Goal: Navigation & Orientation: Find specific page/section

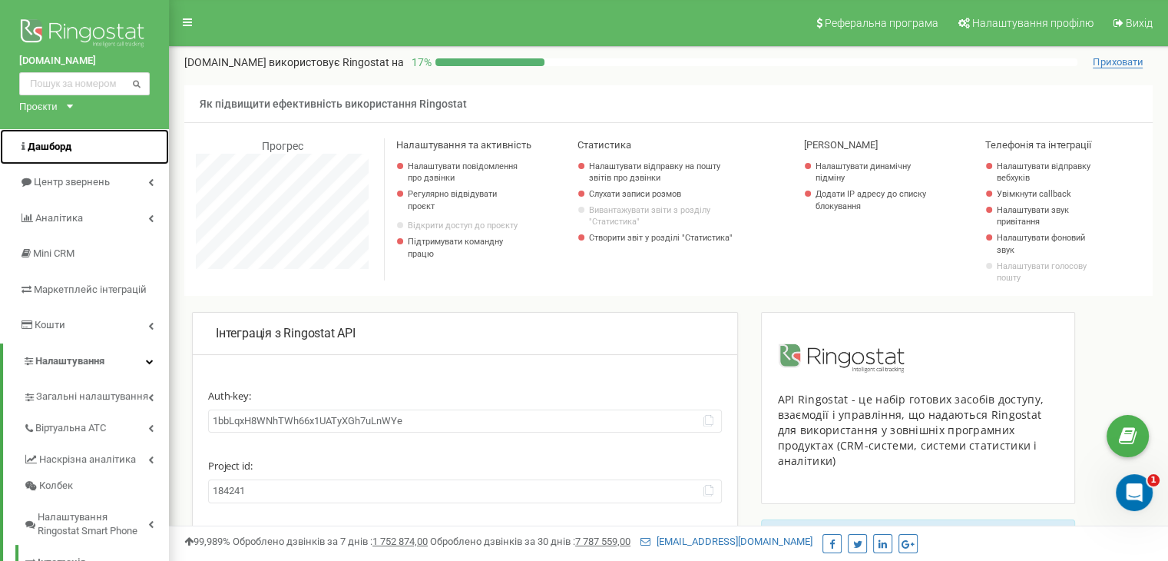
click at [59, 148] on span "Дашборд" at bounding box center [50, 147] width 44 height 12
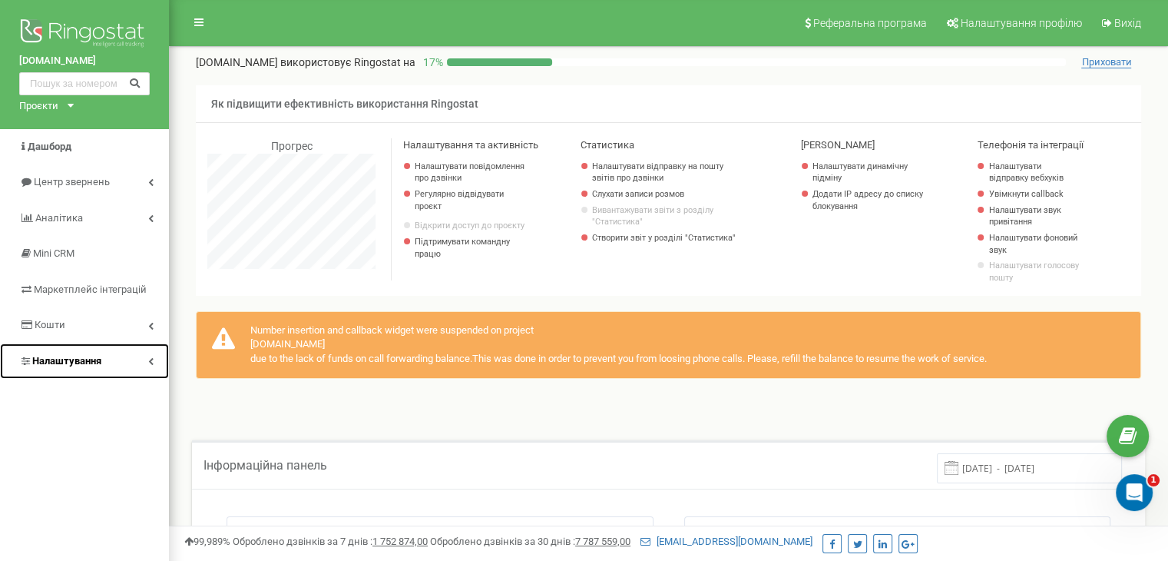
click at [124, 362] on link "Налаштування" at bounding box center [84, 361] width 169 height 36
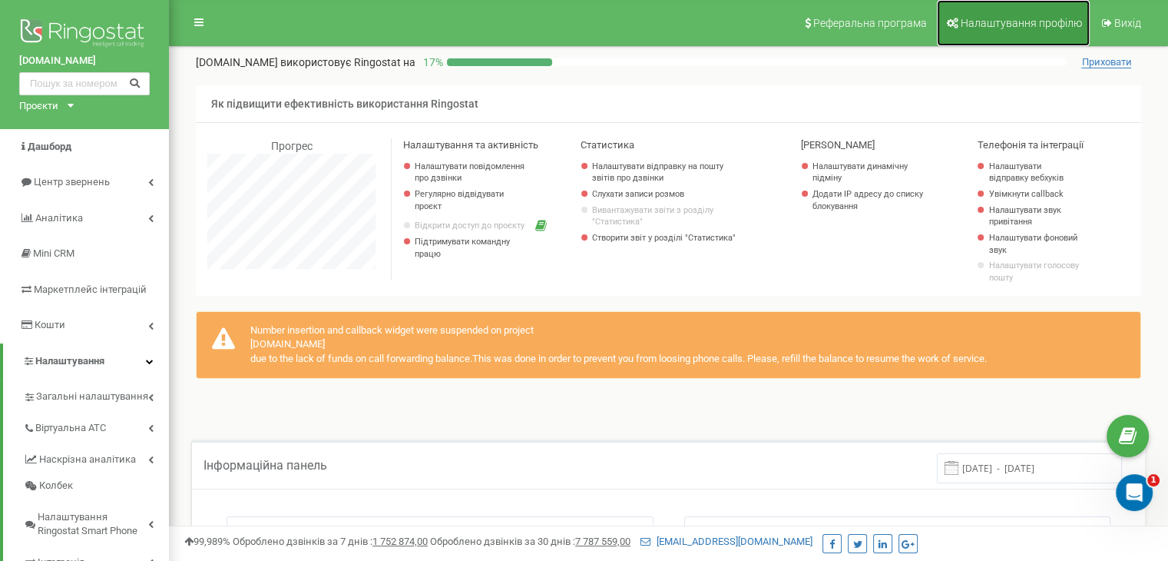
click at [974, 28] on span "Налаштування профілю" at bounding box center [1021, 23] width 121 height 12
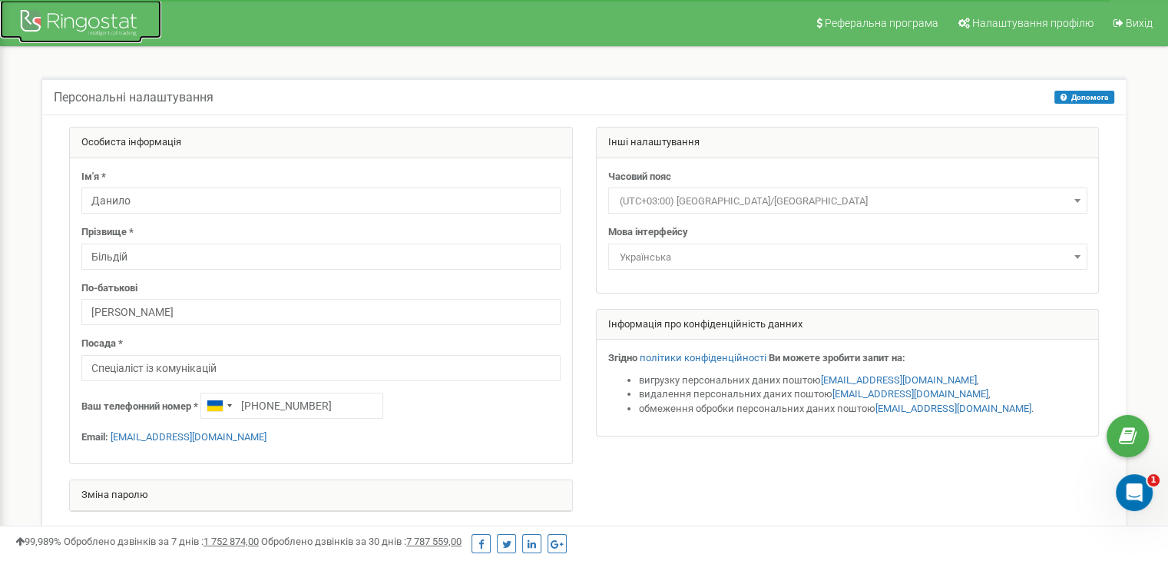
click at [104, 25] on div at bounding box center [80, 24] width 123 height 37
click at [80, 25] on div at bounding box center [80, 24] width 123 height 37
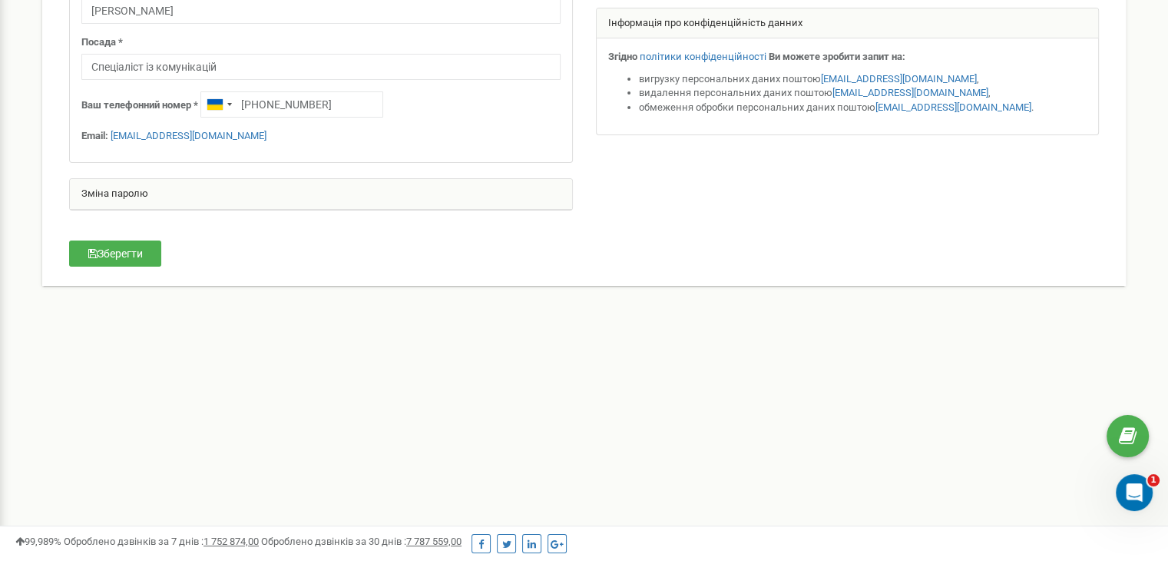
scroll to position [361, 0]
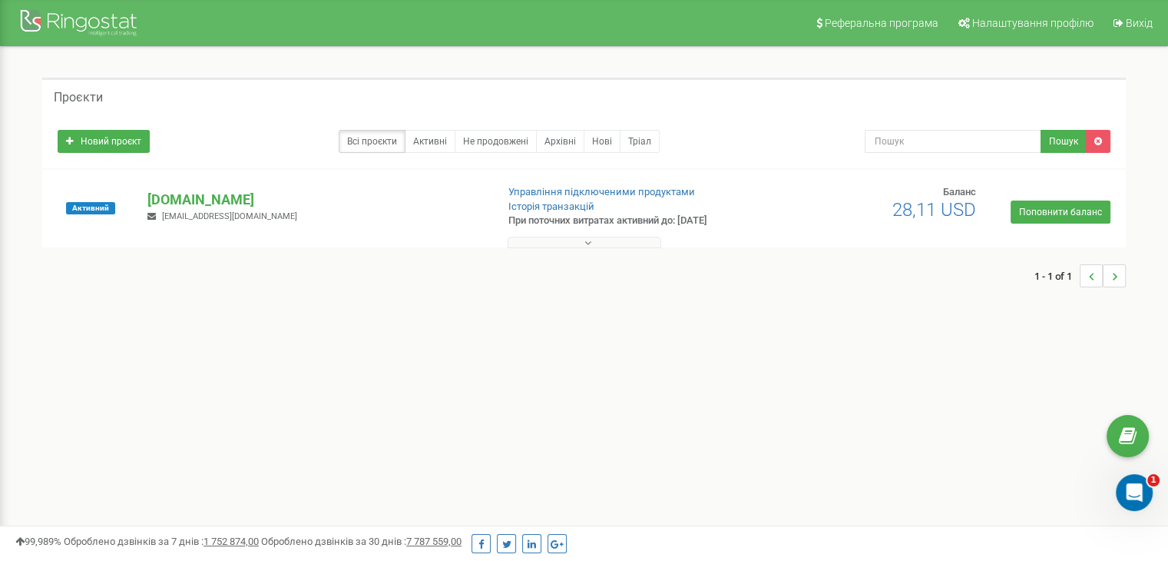
click at [446, 429] on div "Реферальна програма Налаштування профілю Вихід Проєкти Новий проєкт Всі проєкти…" at bounding box center [584, 461] width 1168 height 922
click at [323, 277] on div "1 - 1 of 1" at bounding box center [584, 276] width 1084 height 54
click at [175, 194] on p "usforces.army" at bounding box center [315, 200] width 336 height 20
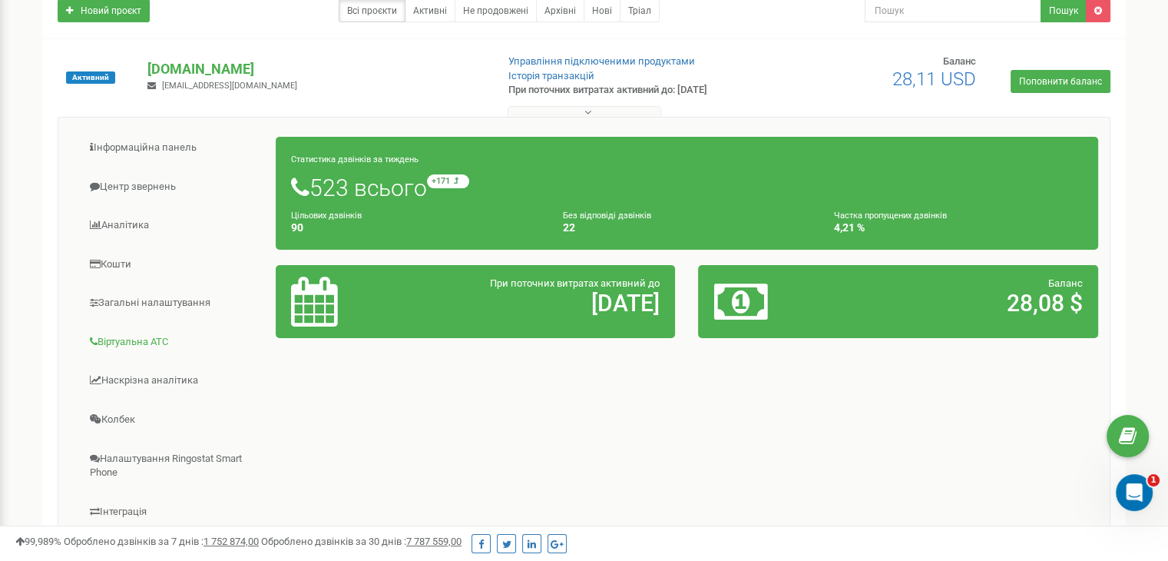
scroll to position [361, 0]
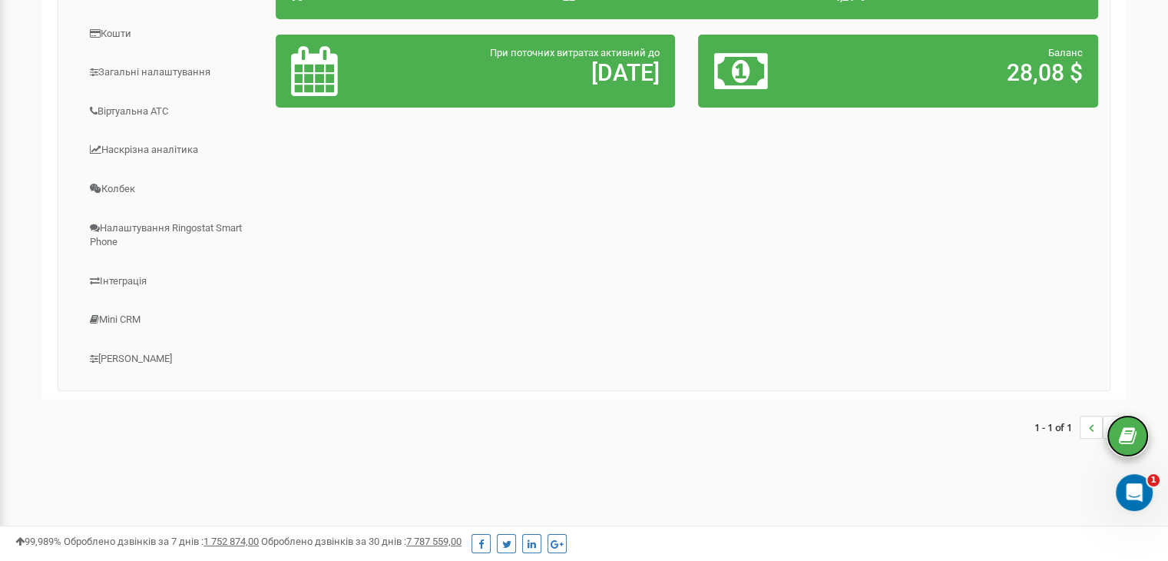
click at [1121, 437] on icon at bounding box center [1128, 436] width 18 height 23
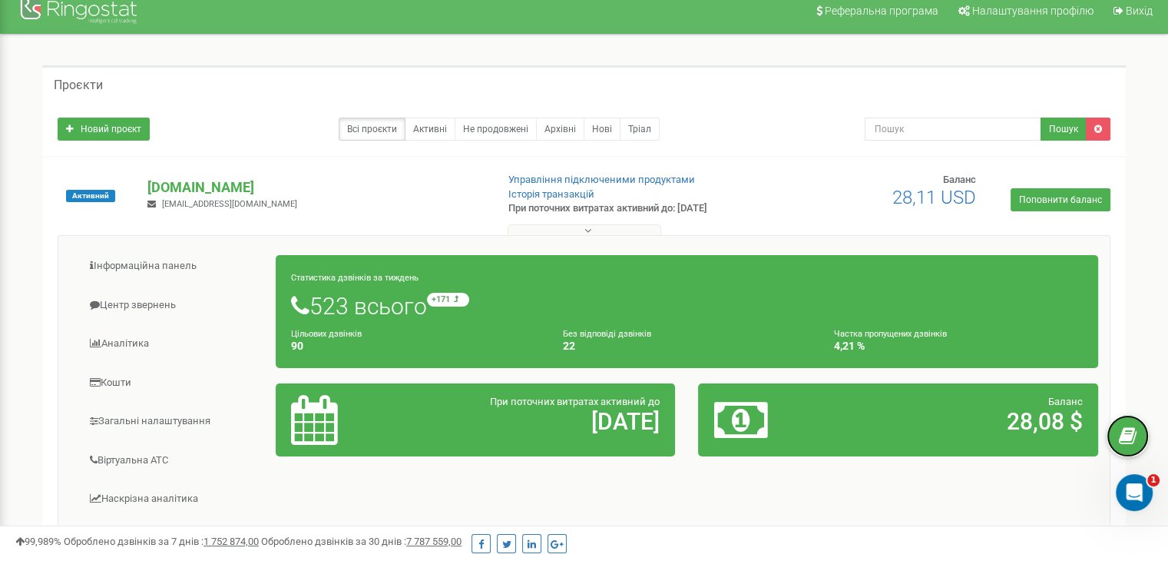
scroll to position [0, 0]
